Goal: Task Accomplishment & Management: Use online tool/utility

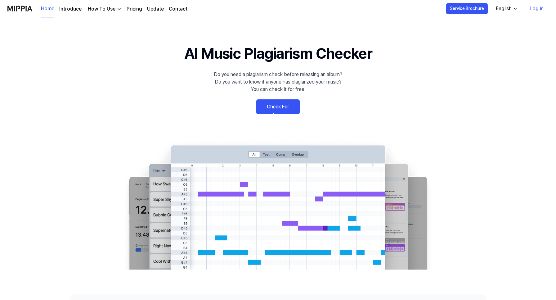
click at [281, 107] on link "Check For Free" at bounding box center [277, 106] width 43 height 15
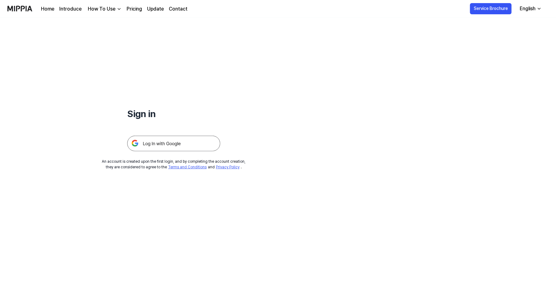
click at [179, 144] on img at bounding box center [173, 144] width 93 height 16
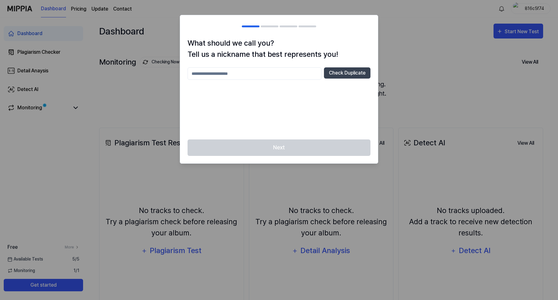
click at [275, 67] on input "text" at bounding box center [255, 73] width 134 height 12
type input "******"
click at [332, 68] on button "Check Duplicate" at bounding box center [347, 72] width 47 height 11
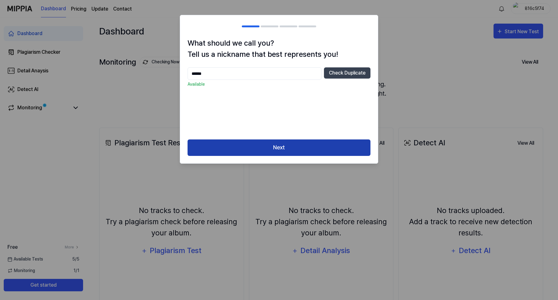
click at [316, 143] on button "Next" at bounding box center [279, 147] width 183 height 16
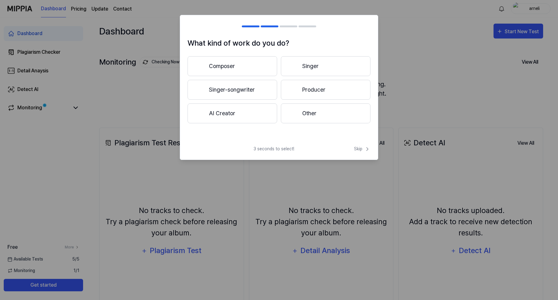
click at [253, 66] on button "Composer" at bounding box center [233, 66] width 90 height 20
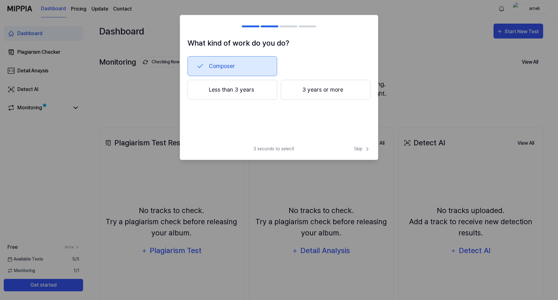
click at [257, 89] on button "Less than 3 years" at bounding box center [233, 90] width 90 height 20
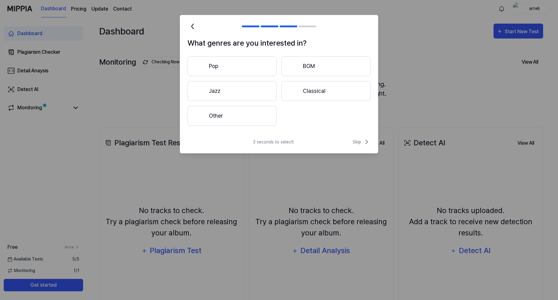
click at [250, 119] on button "Other" at bounding box center [232, 116] width 89 height 20
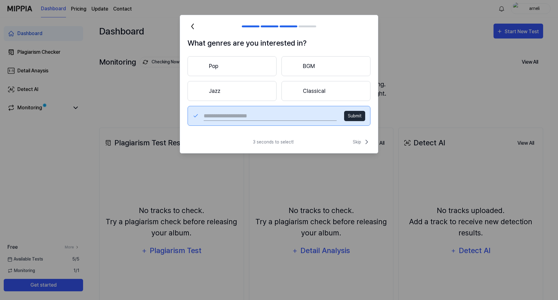
click at [299, 116] on input "text" at bounding box center [270, 116] width 133 height 10
type input "***"
click at [347, 115] on button "Submit" at bounding box center [354, 116] width 21 height 10
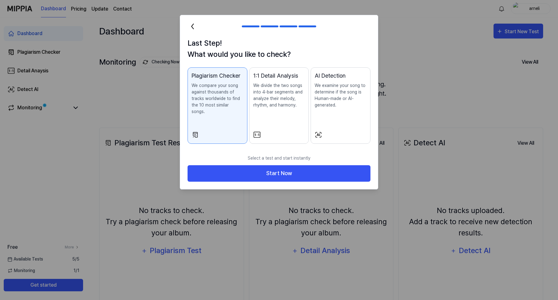
click at [347, 109] on div "AI Detection We examine your song to determine if the song is Human-made or AI-…" at bounding box center [341, 95] width 52 height 49
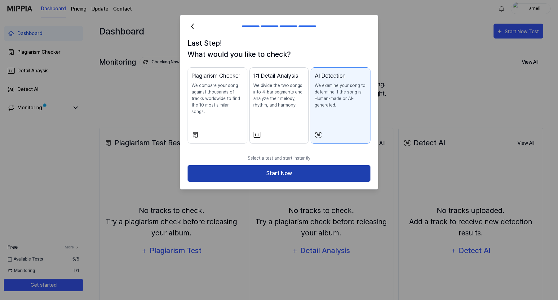
click at [320, 165] on button "Start Now" at bounding box center [279, 173] width 183 height 16
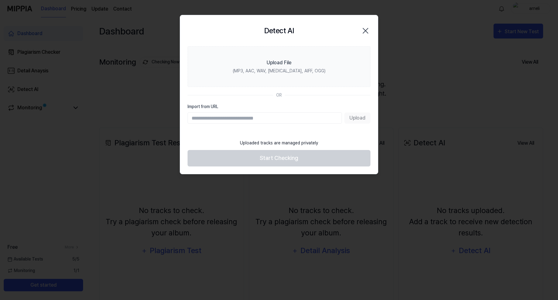
click at [283, 119] on input "Import from URL" at bounding box center [265, 117] width 154 height 11
click at [356, 114] on div "Upload" at bounding box center [279, 117] width 183 height 11
click at [357, 117] on div "Upload" at bounding box center [279, 117] width 183 height 11
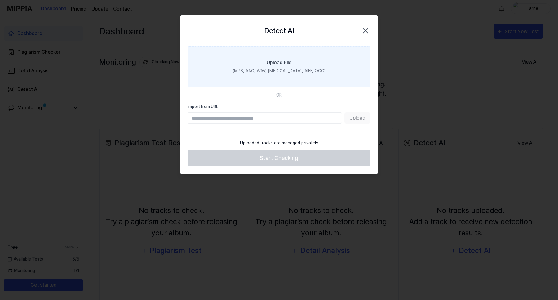
click at [281, 60] on div "Upload File" at bounding box center [279, 62] width 25 height 7
click at [0, 0] on input "Upload File (MP3, AAC, WAV, FLAC, AIFF, OGG)" at bounding box center [0, 0] width 0 height 0
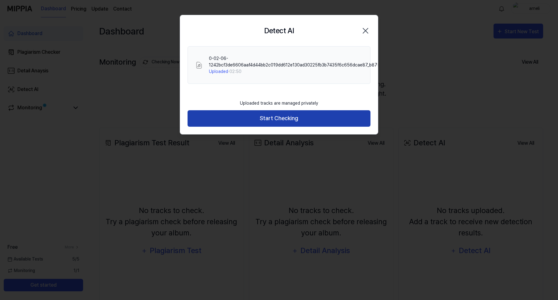
click at [297, 120] on button "Start Checking" at bounding box center [279, 118] width 183 height 16
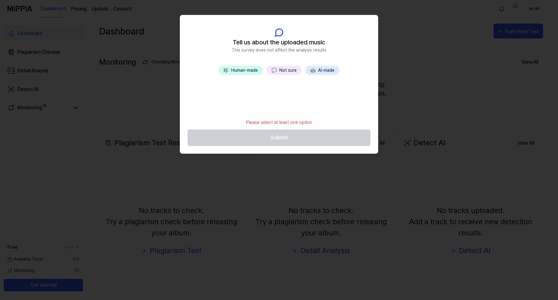
click at [321, 69] on button "🤖 AI-made" at bounding box center [323, 70] width 34 height 9
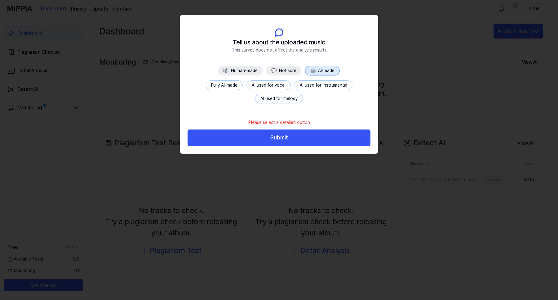
click at [238, 69] on button "🎼 Human-made" at bounding box center [240, 71] width 44 height 10
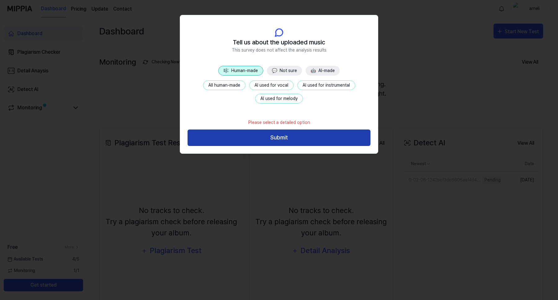
click at [288, 133] on button "Submit" at bounding box center [279, 137] width 183 height 16
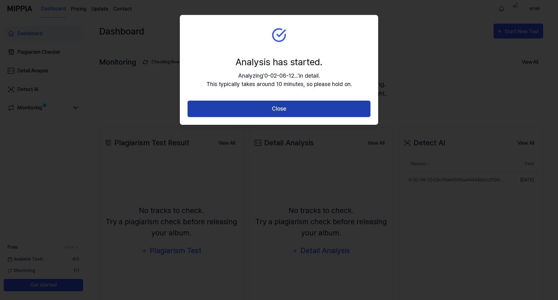
click at [319, 108] on button "Close" at bounding box center [279, 109] width 183 height 16
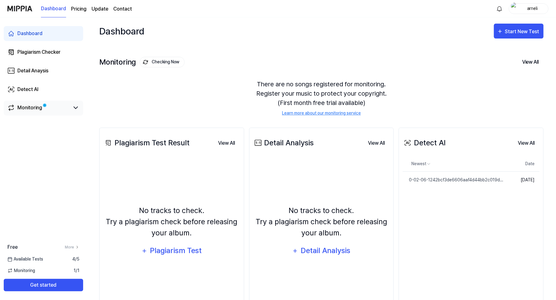
click at [32, 109] on div "Monitoring" at bounding box center [29, 107] width 25 height 7
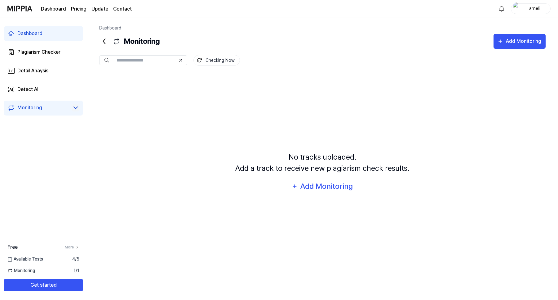
click at [75, 110] on icon at bounding box center [75, 107] width 7 height 7
click at [48, 67] on div "Detail Anaysis" at bounding box center [32, 70] width 31 height 7
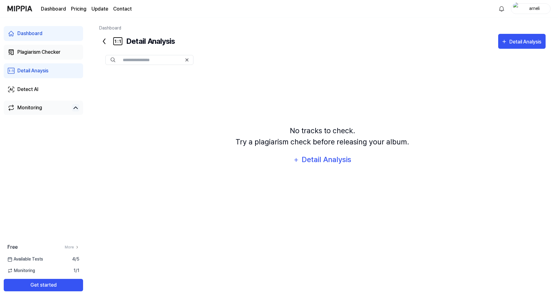
click at [56, 57] on link "Plagiarism Checker" at bounding box center [43, 52] width 79 height 15
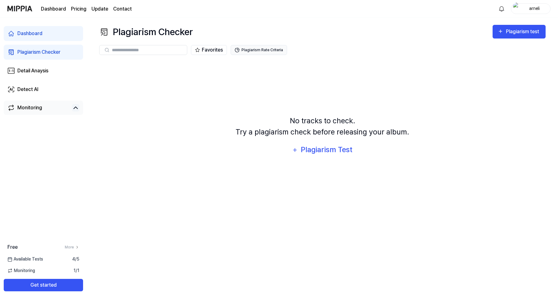
click at [265, 51] on button "Plagiarism Rate Criteria" at bounding box center [259, 50] width 56 height 10
drag, startPoint x: 68, startPoint y: 34, endPoint x: 82, endPoint y: 33, distance: 14.6
click at [68, 33] on link "Dashboard" at bounding box center [43, 33] width 79 height 15
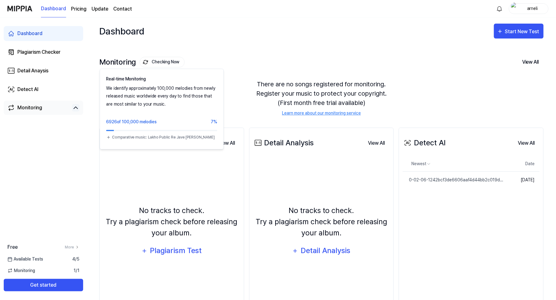
click at [170, 61] on button "Checking Now" at bounding box center [162, 62] width 45 height 11
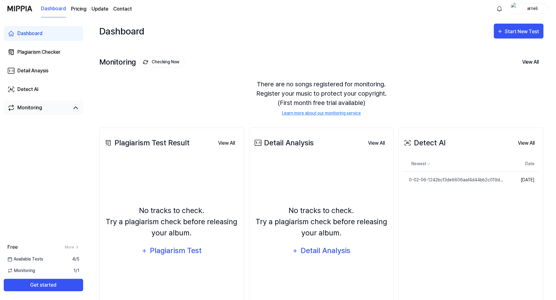
click at [64, 263] on div "Free More Available Tests 4 / 5 Monitoring 1 / 1 Get started" at bounding box center [43, 267] width 87 height 48
click at [220, 67] on div "Monitoring Checking Now View All Monitoring There are no songs registered for m…" at bounding box center [321, 80] width 444 height 70
click at [225, 35] on div "Dashboard Start New Test" at bounding box center [321, 30] width 444 height 27
click at [72, 281] on button "Get started" at bounding box center [43, 285] width 79 height 12
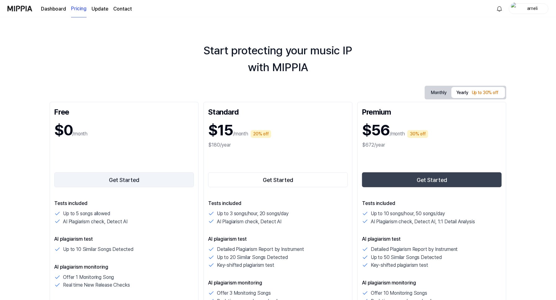
click at [132, 179] on button "Get Started" at bounding box center [124, 179] width 140 height 15
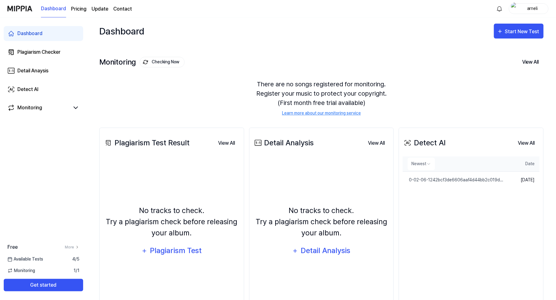
click at [433, 164] on html "Dashboard Pricing Update Contact arneli Dashboard Plagiarism Checker Detail Ana…" at bounding box center [278, 150] width 556 height 300
click at [525, 142] on html "Dashboard Pricing Update Contact arneli Dashboard Plagiarism Checker Detail Ana…" at bounding box center [279, 150] width 558 height 300
click at [518, 180] on td "[DATE]" at bounding box center [521, 179] width 36 height 17
click at [472, 182] on div "0-02-06-1242bcf3de6606aaf4d44bb2c019dd612e130ad30225fb3b7435f6c656dcae87_b87557…" at bounding box center [440, 180] width 75 height 7
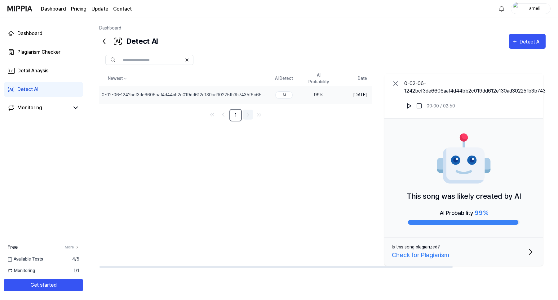
click at [250, 117] on icon "Go to next page" at bounding box center [247, 114] width 7 height 7
click at [419, 106] on img at bounding box center [419, 106] width 6 height 6
click at [418, 104] on img at bounding box center [419, 106] width 6 height 6
